Goal: Information Seeking & Learning: Find contact information

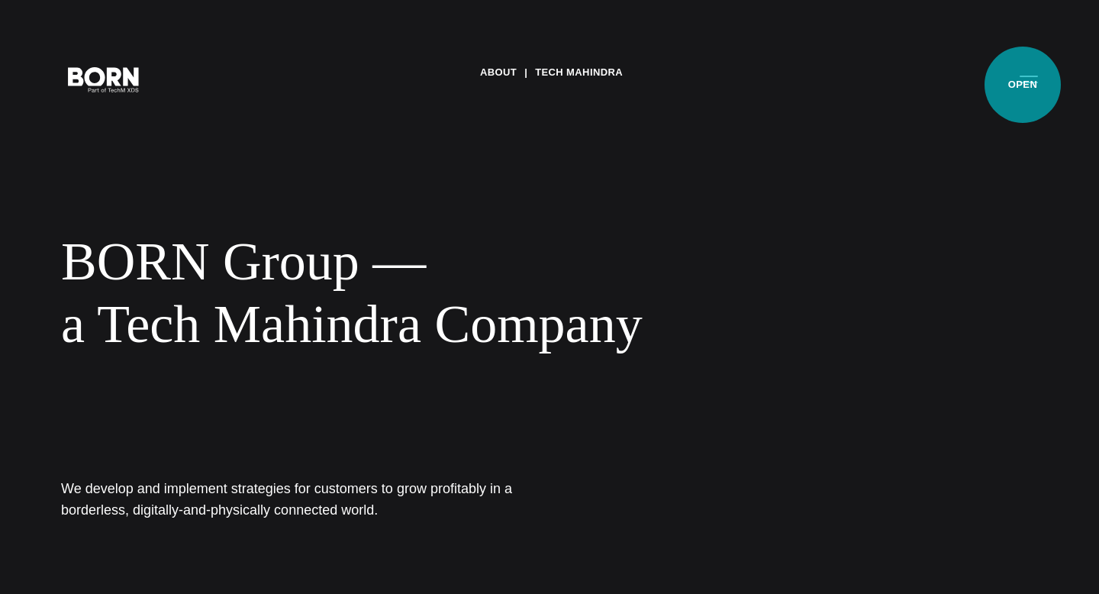
click at [1020, 85] on button "Primary Menu" at bounding box center [1028, 79] width 37 height 32
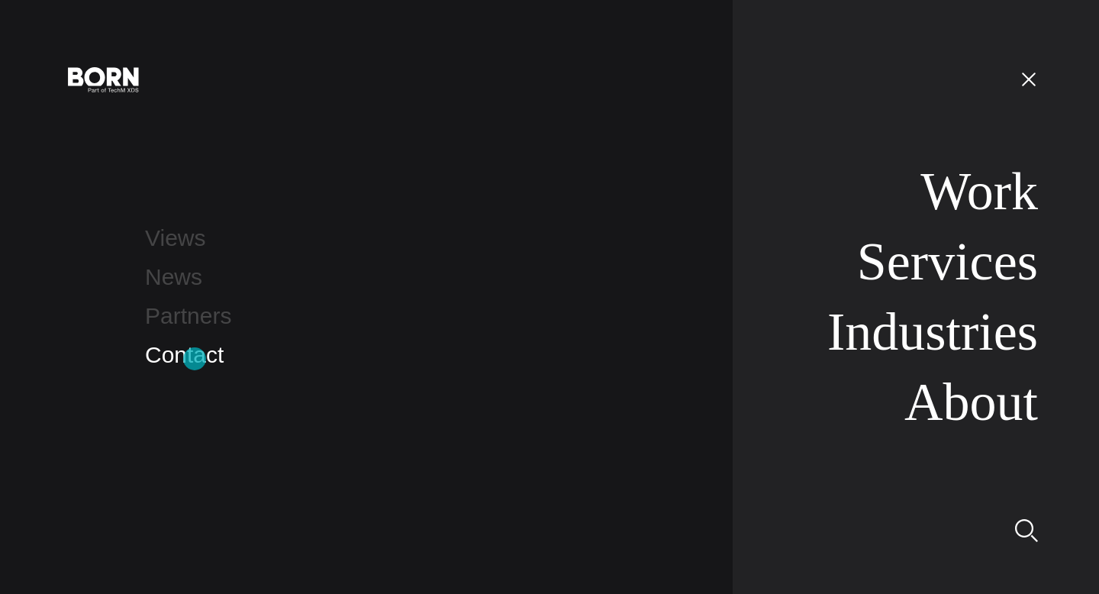
click at [195, 359] on link "Contact" at bounding box center [184, 354] width 79 height 25
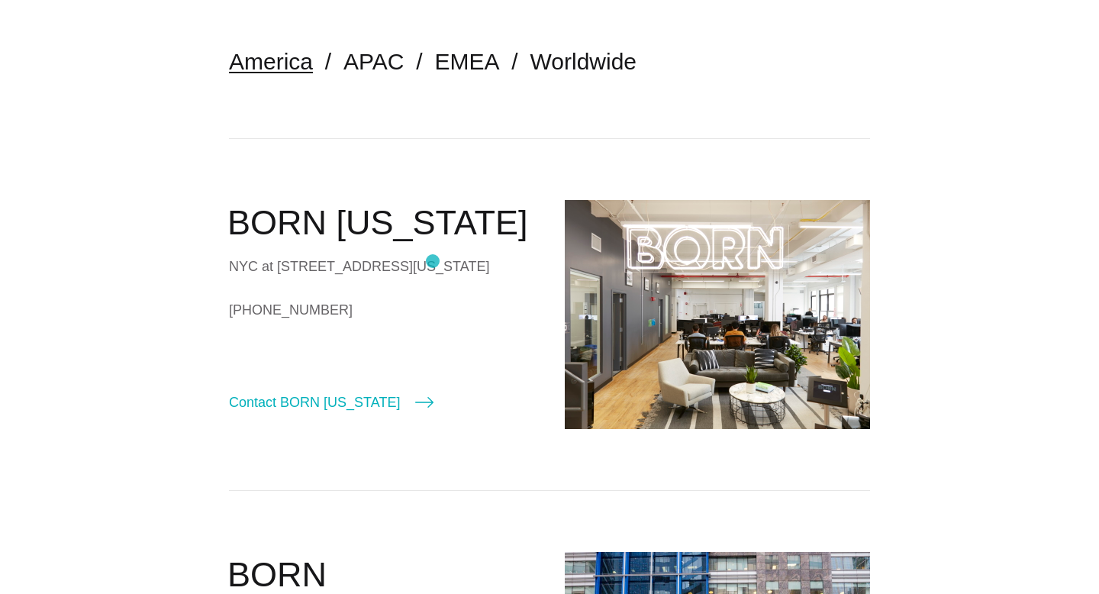
scroll to position [98, 0]
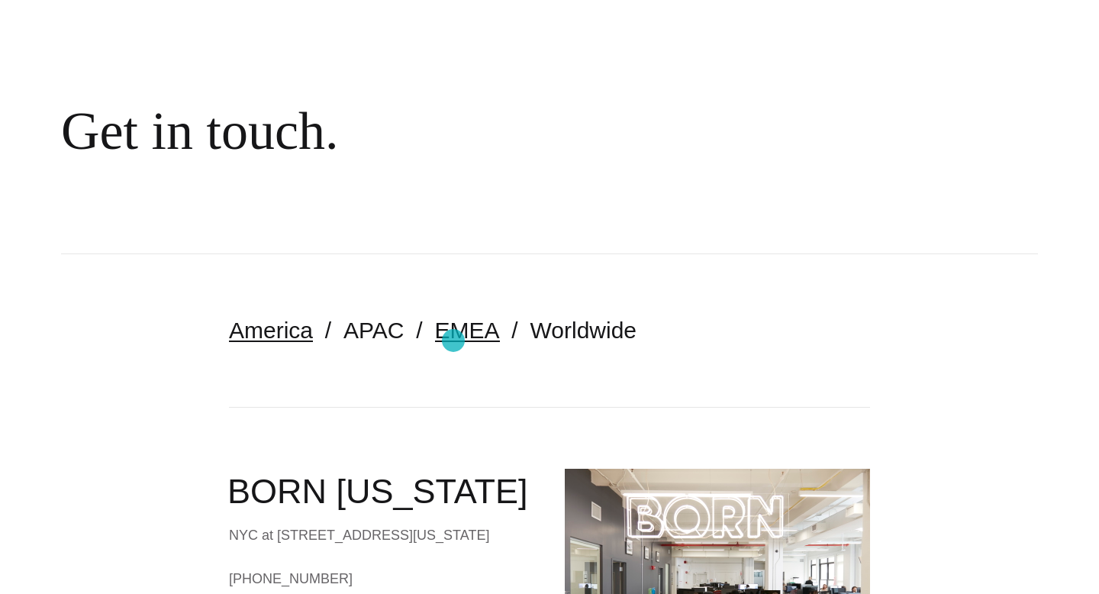
click at [453, 340] on link "EMEA" at bounding box center [467, 329] width 65 height 25
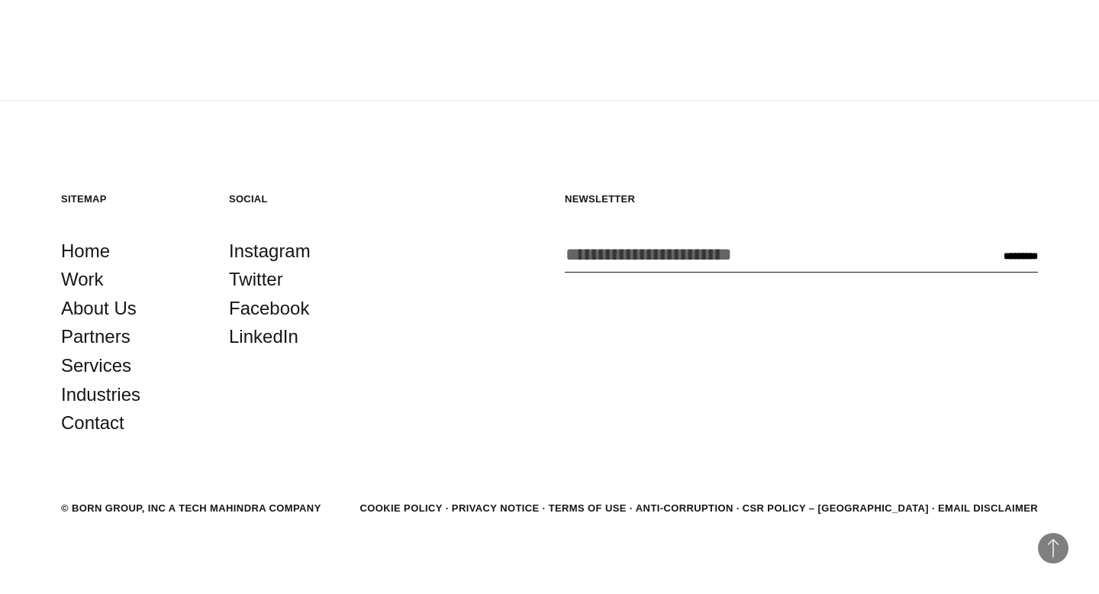
scroll to position [1152, 0]
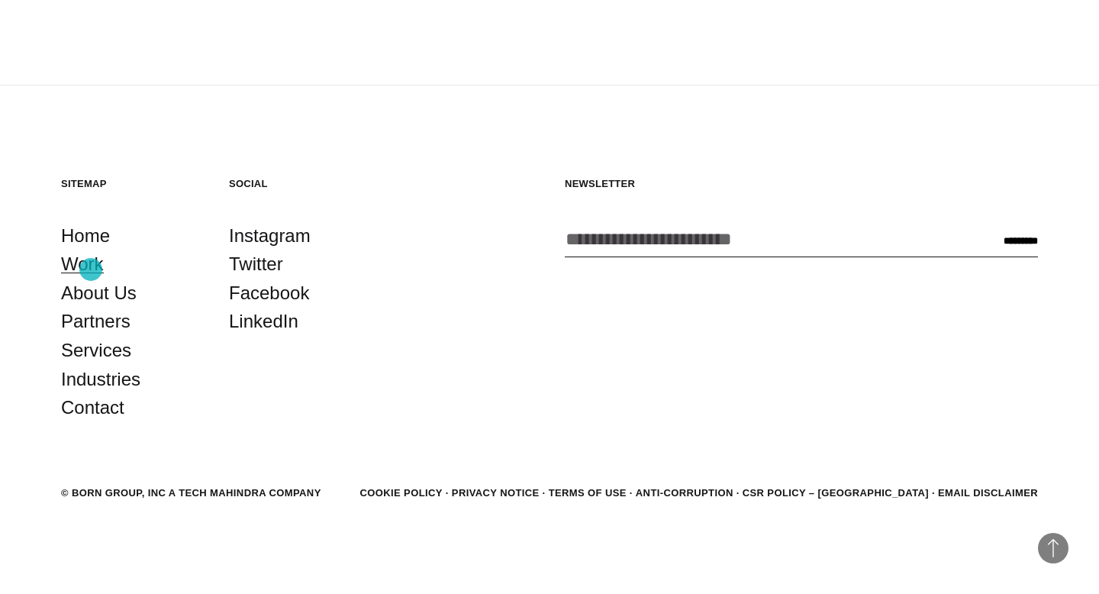
click at [91, 269] on link "Work" at bounding box center [82, 263] width 43 height 29
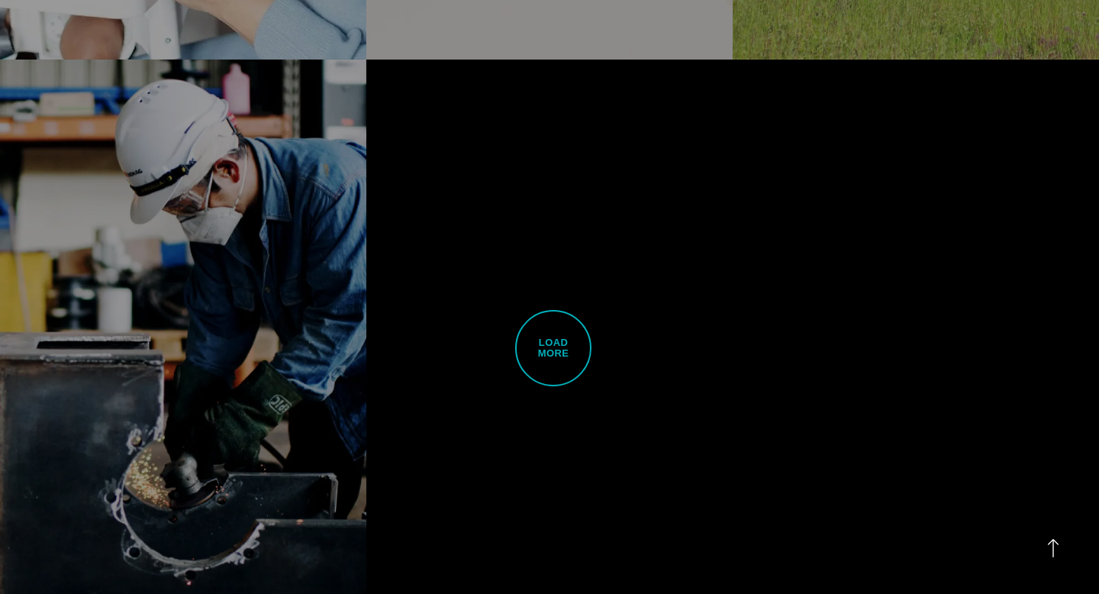
scroll to position [4641, 0]
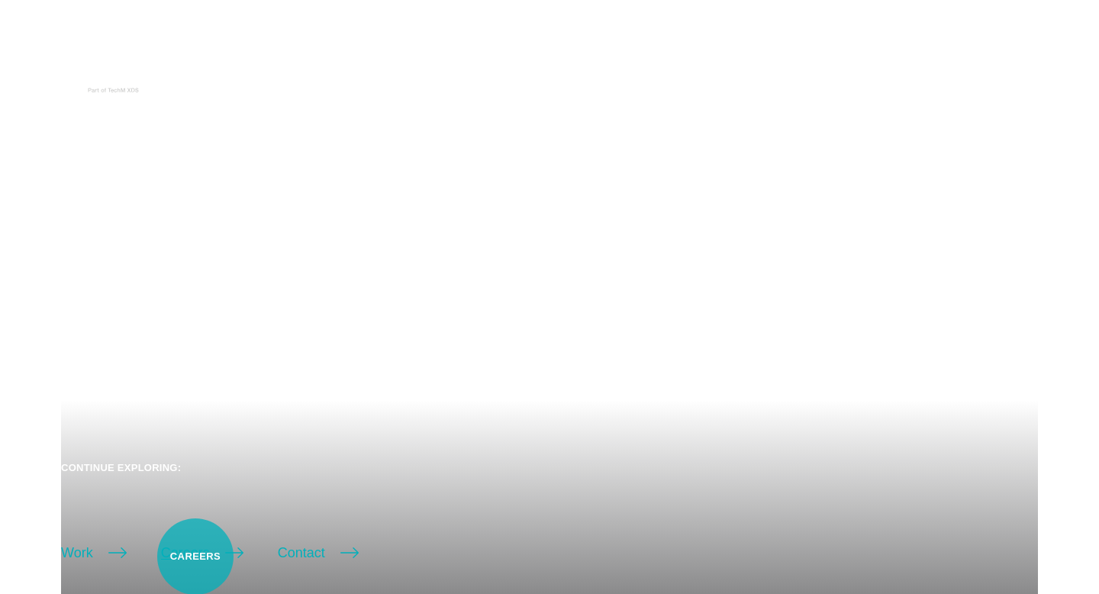
click at [195, 553] on link "Careers" at bounding box center [202, 552] width 82 height 21
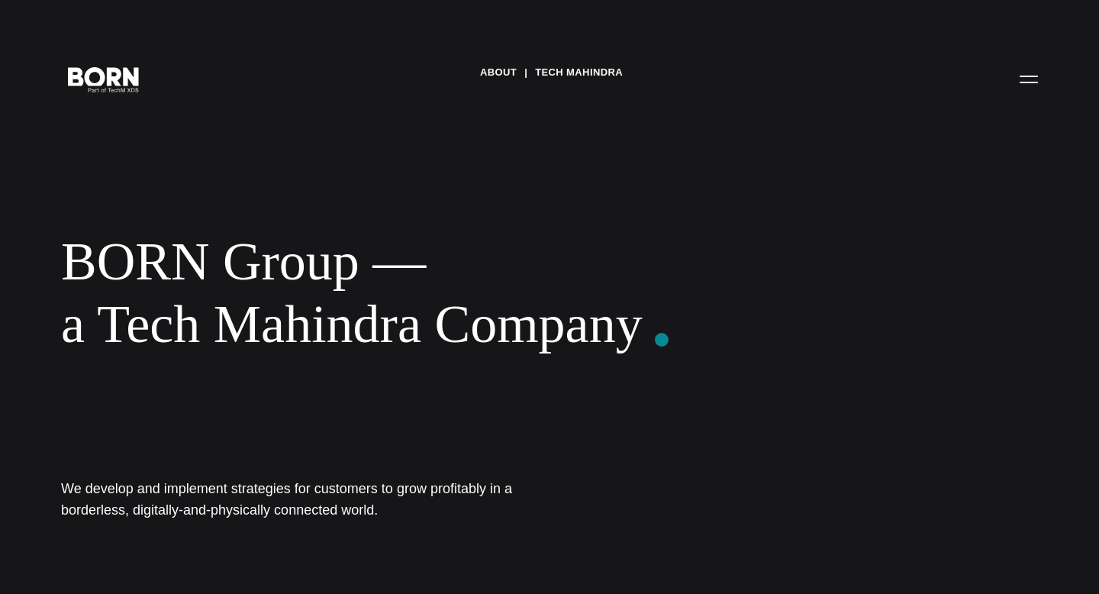
drag, startPoint x: 58, startPoint y: 259, endPoint x: 662, endPoint y: 336, distance: 609.1
click at [662, 337] on div "About Tech Mahindra BORN Group — a Tech Mahindra Company We develop and impleme…" at bounding box center [549, 297] width 1099 height 594
copy div "BORN Group — a Tech Mahindra Company"
click at [1039, 76] on button "Primary Menu" at bounding box center [1028, 79] width 37 height 32
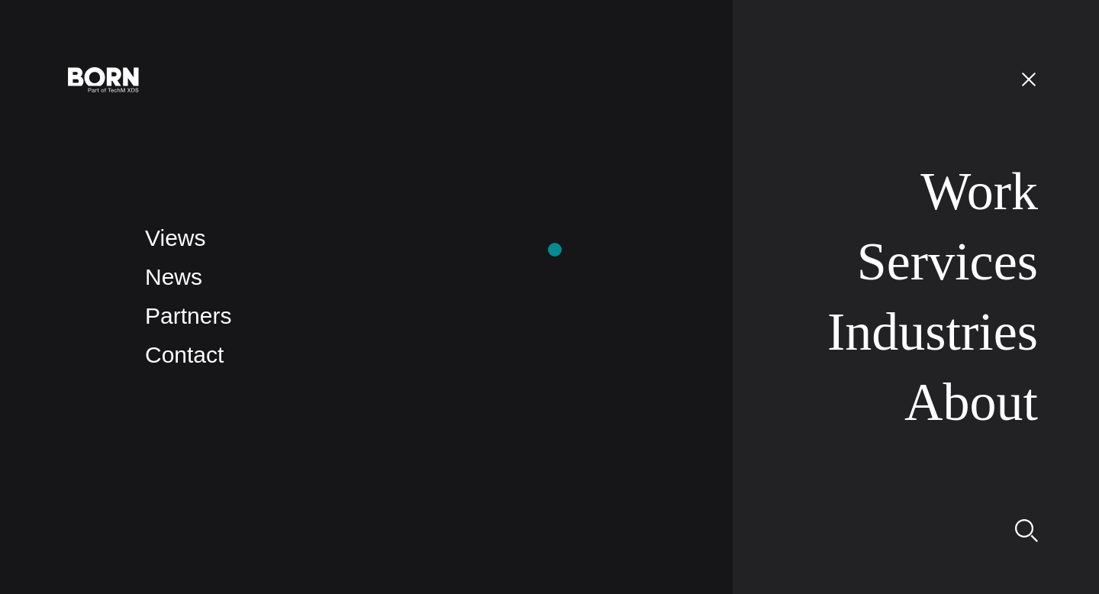
click at [556, 249] on li "Views" at bounding box center [423, 238] width 557 height 36
